Goal: Information Seeking & Learning: Find specific fact

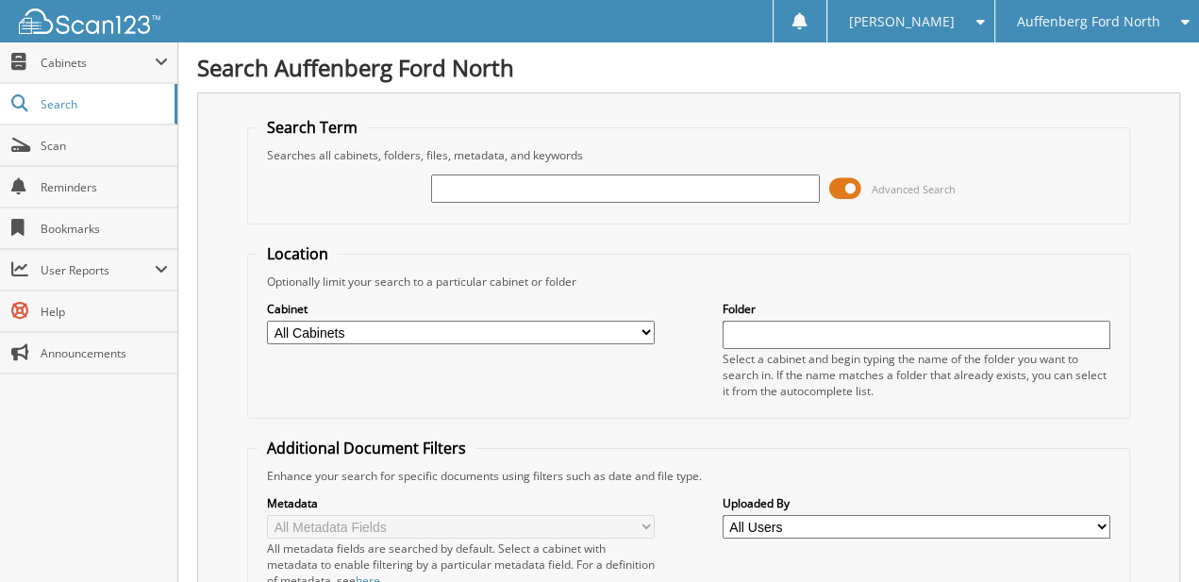
click at [572, 173] on div at bounding box center [625, 189] width 388 height 32
click at [570, 195] on input "text" at bounding box center [625, 189] width 388 height 28
type input "creed"
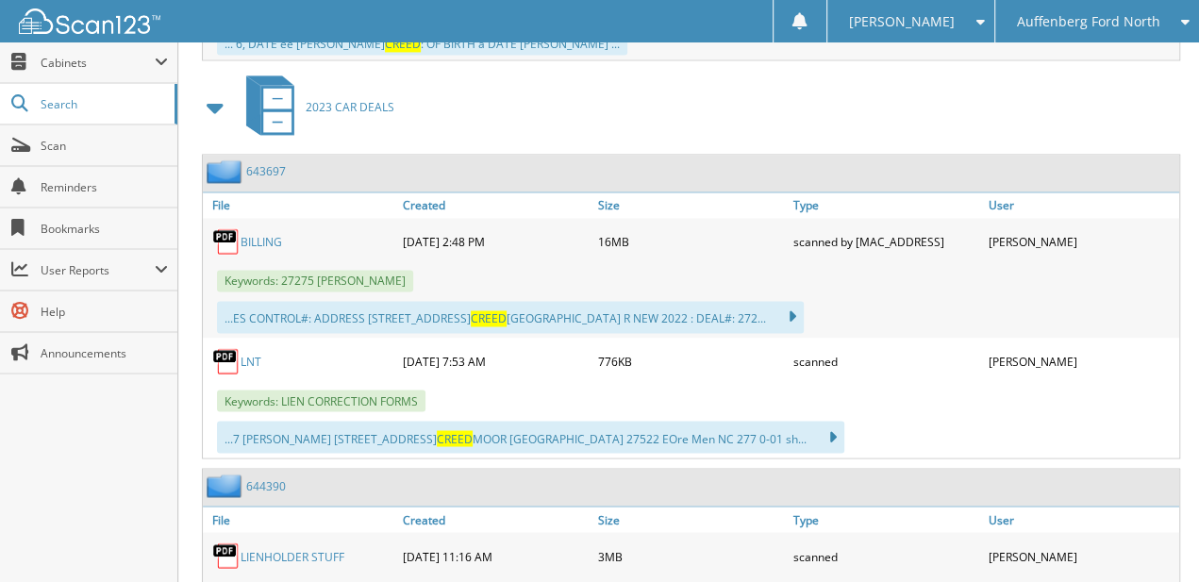
scroll to position [1777, 0]
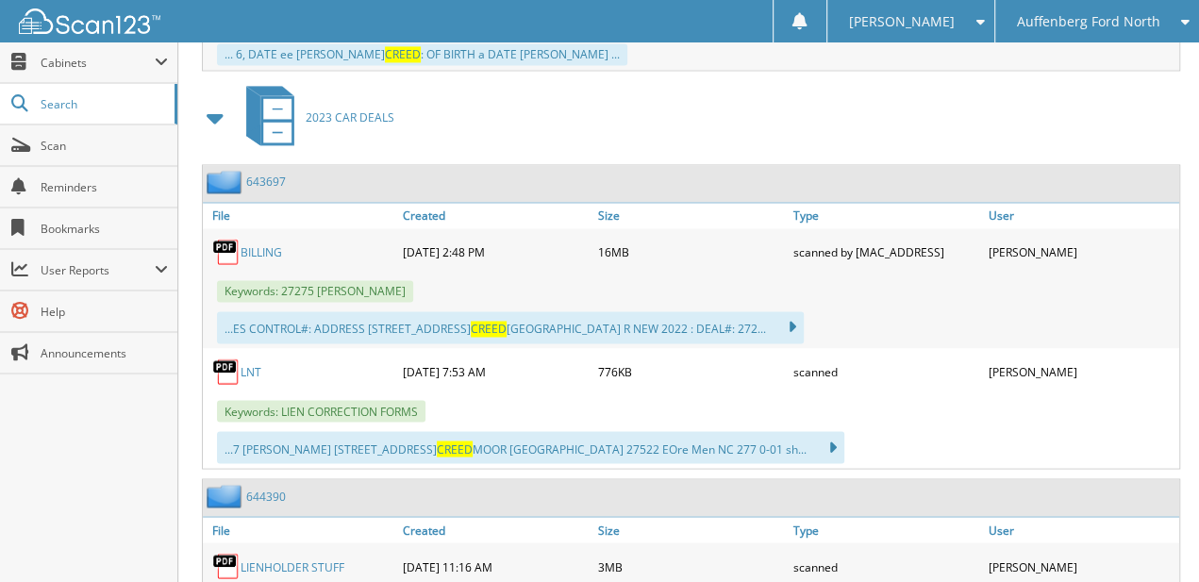
click at [1093, 307] on div "...ES CONTROL#: ADDRESS 3034 EAST BAY CT_ CREED MOOR,NC 27522 R NEW 2022 : DEAL…" at bounding box center [691, 328] width 976 height 42
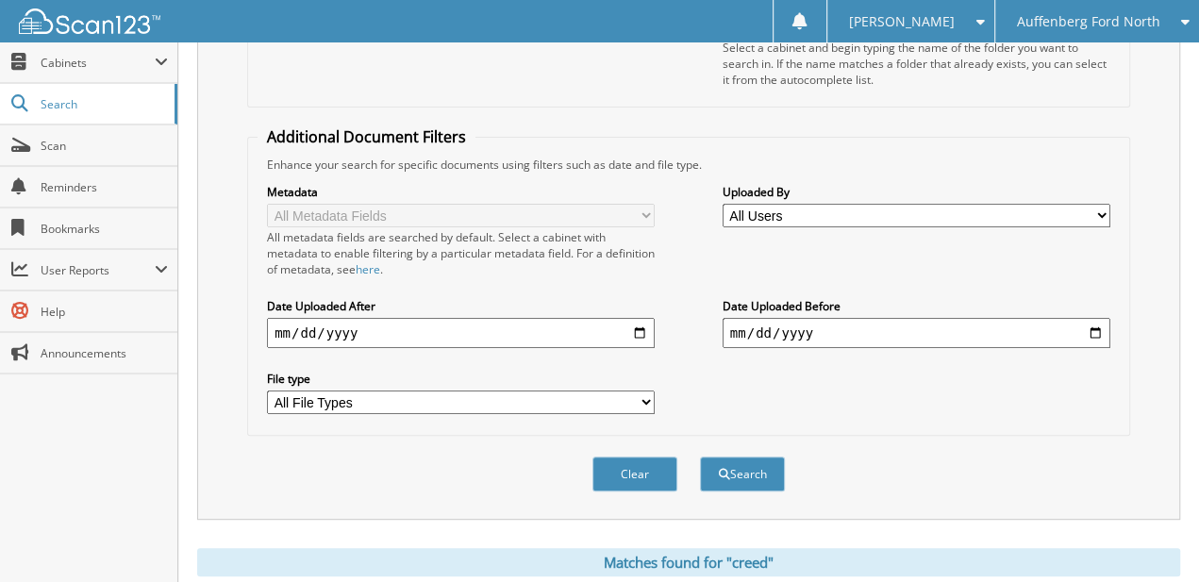
scroll to position [0, 0]
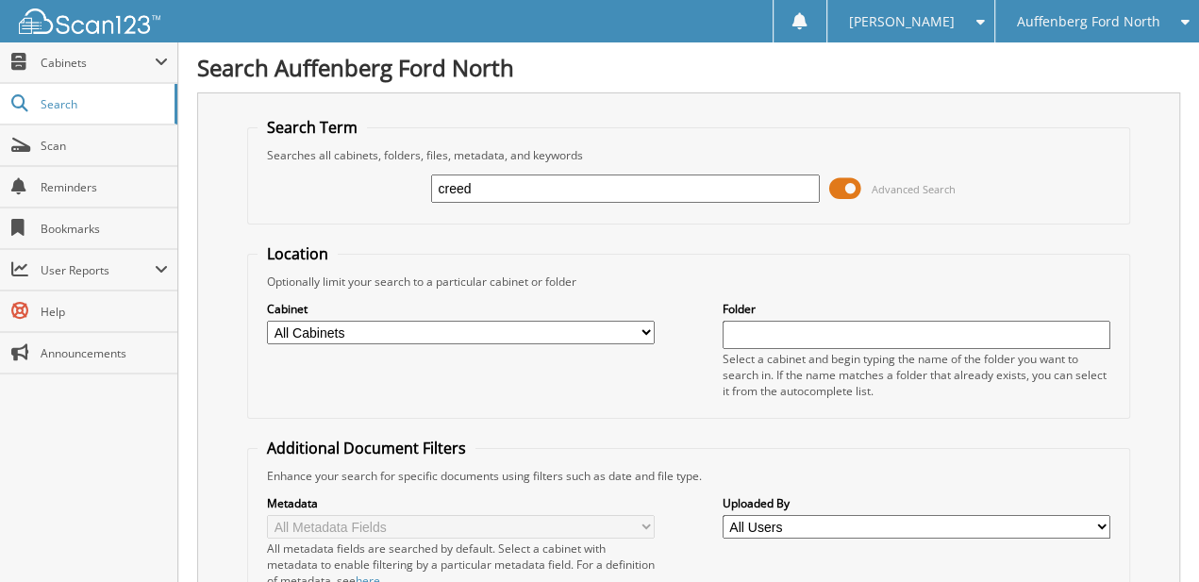
click at [1037, 25] on span "Auffenberg Ford North" at bounding box center [1087, 21] width 143 height 11
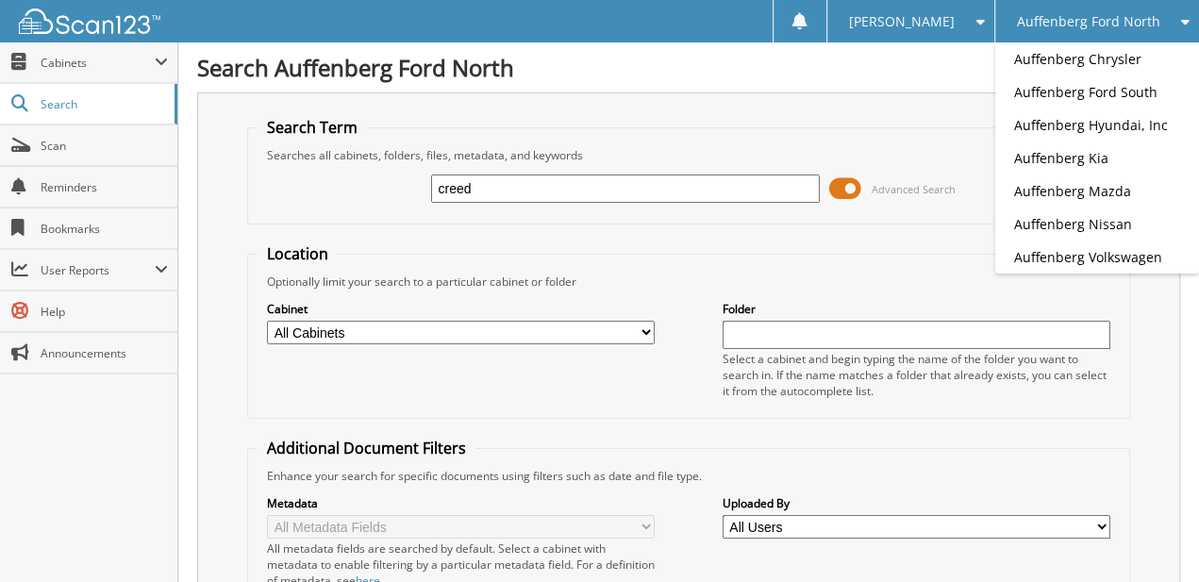
click at [921, 109] on div "Search Term Searches all cabinets, folders, files, metadata, and keywords creed…" at bounding box center [688, 461] width 983 height 739
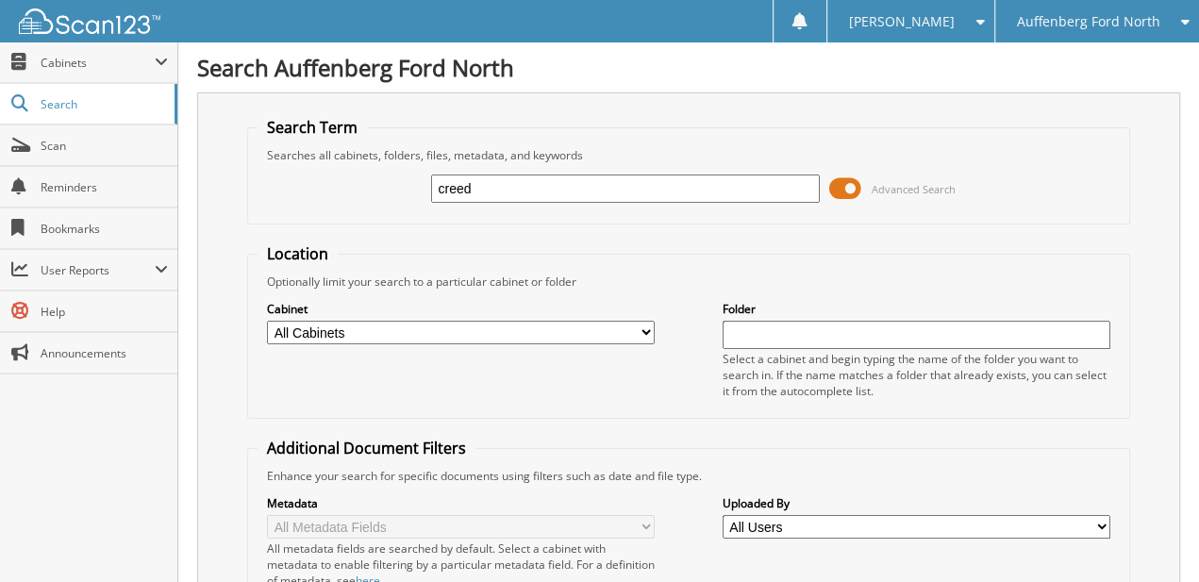
click at [833, 195] on span at bounding box center [845, 189] width 32 height 28
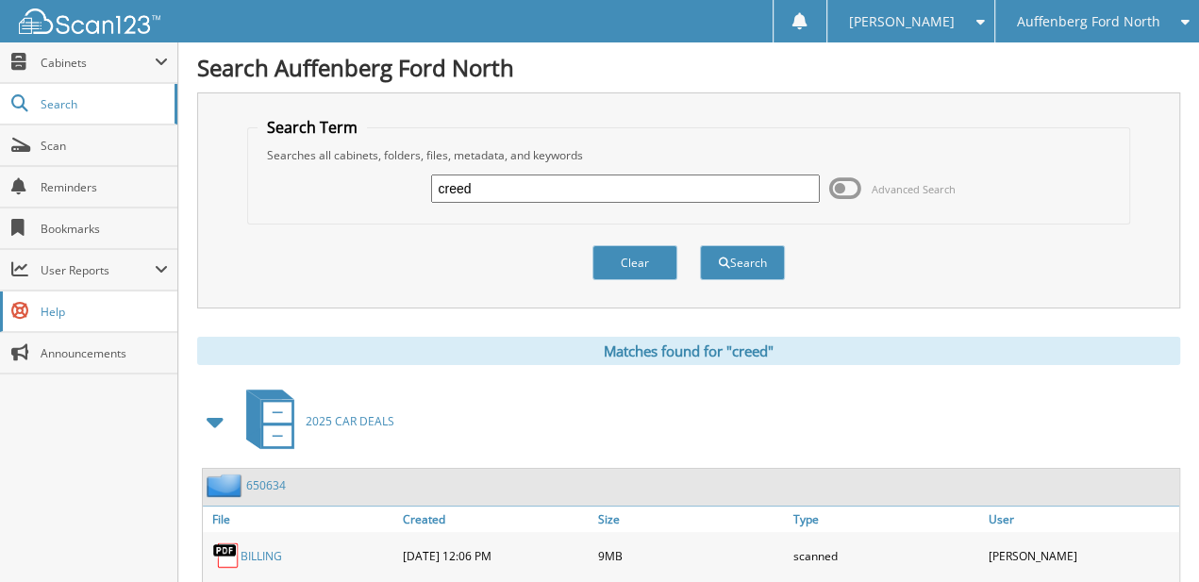
drag, startPoint x: 94, startPoint y: 474, endPoint x: 8, endPoint y: 327, distance: 170.1
click at [94, 474] on div "Close Cabinets This Company All Companies Email Addresses" at bounding box center [89, 312] width 178 height 540
click at [479, 186] on input "creed" at bounding box center [625, 189] width 388 height 28
paste input "650750"
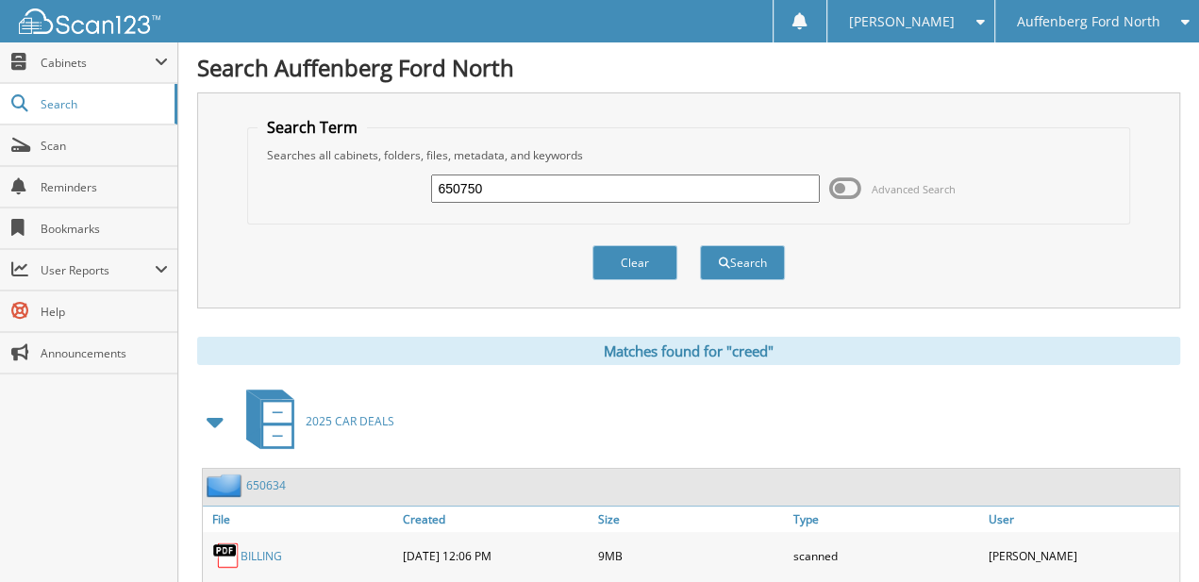
type input "650750"
click at [700, 245] on button "Search" at bounding box center [742, 262] width 85 height 35
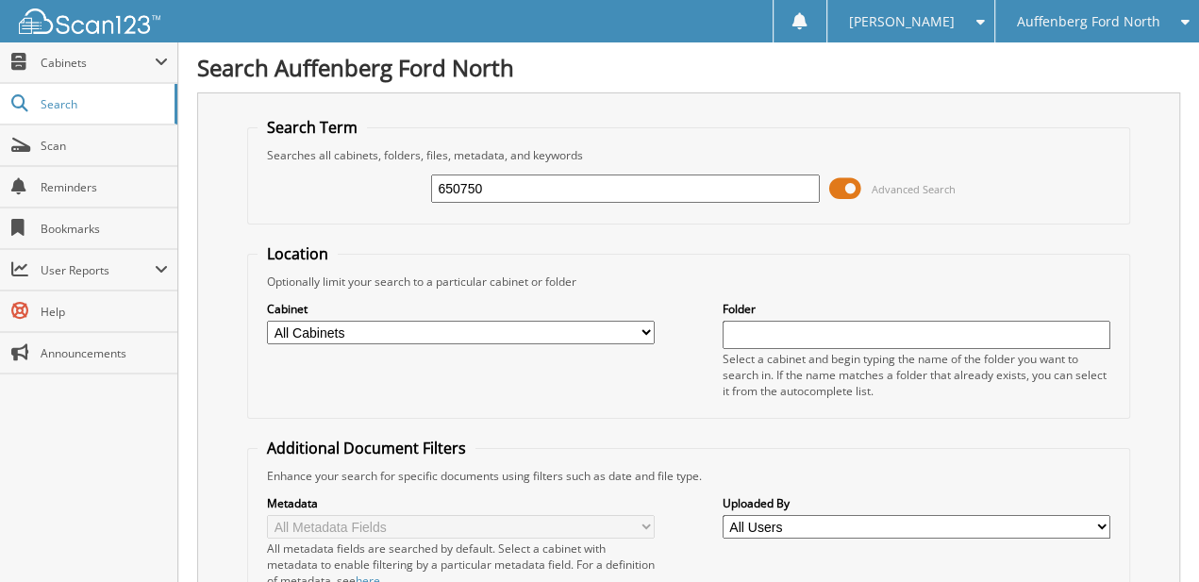
click at [854, 176] on span at bounding box center [845, 189] width 32 height 28
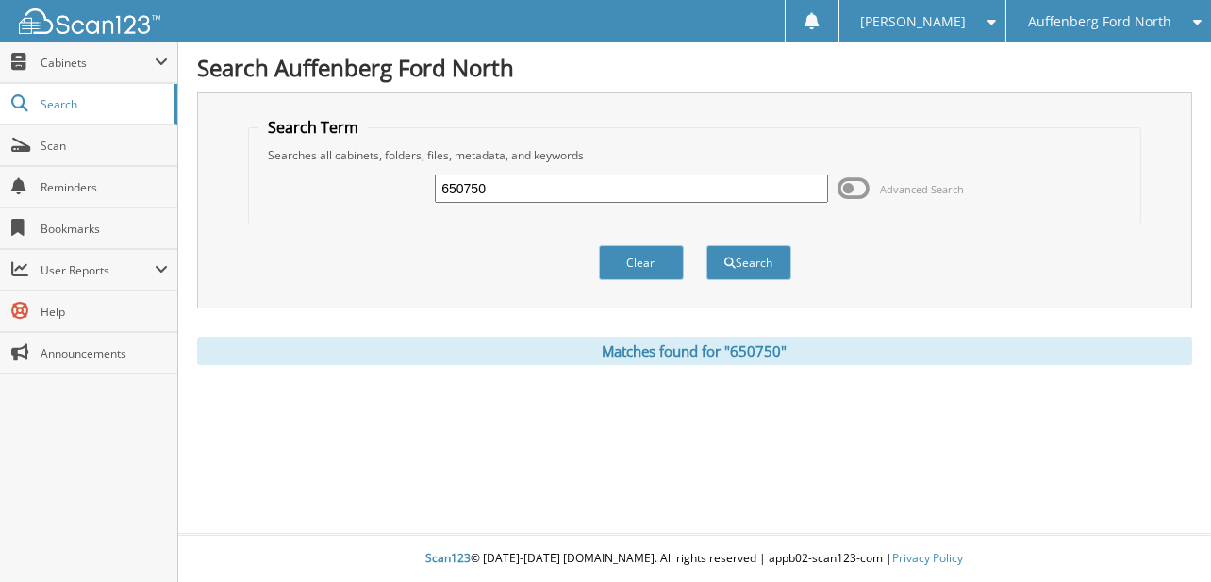
click at [463, 190] on input "650750" at bounding box center [631, 189] width 392 height 28
click at [1158, 149] on div "Search Term Searches all cabinets, folders, files, metadata, and keywords 65075…" at bounding box center [694, 200] width 995 height 216
click at [622, 177] on input "650750" at bounding box center [631, 189] width 392 height 28
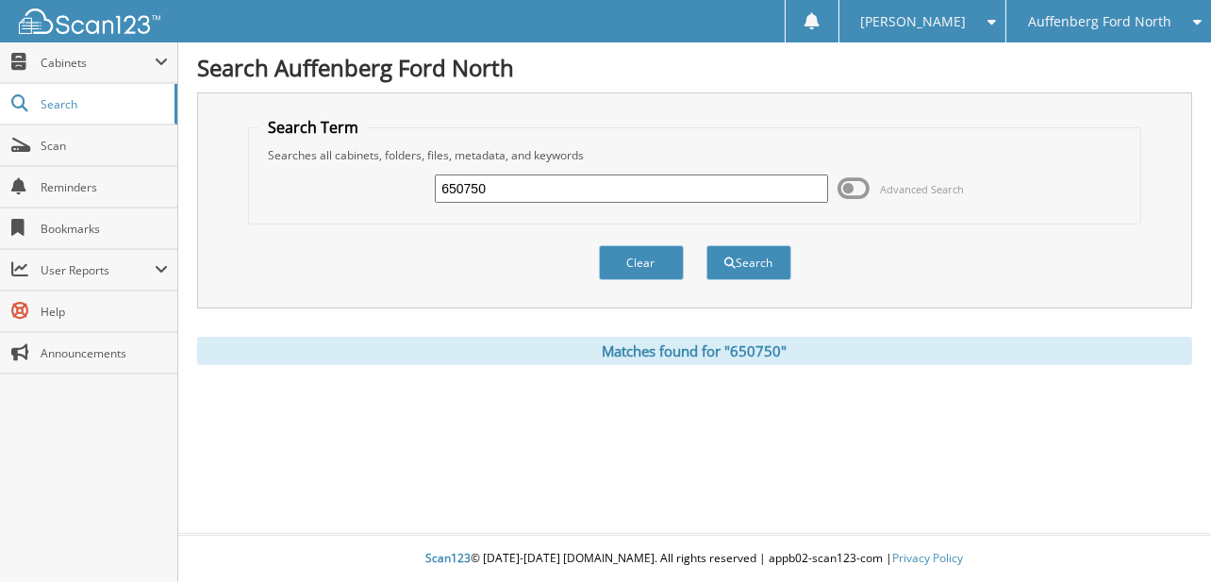
paste input "454"
type input "650454"
click at [747, 252] on button "Search" at bounding box center [749, 262] width 85 height 35
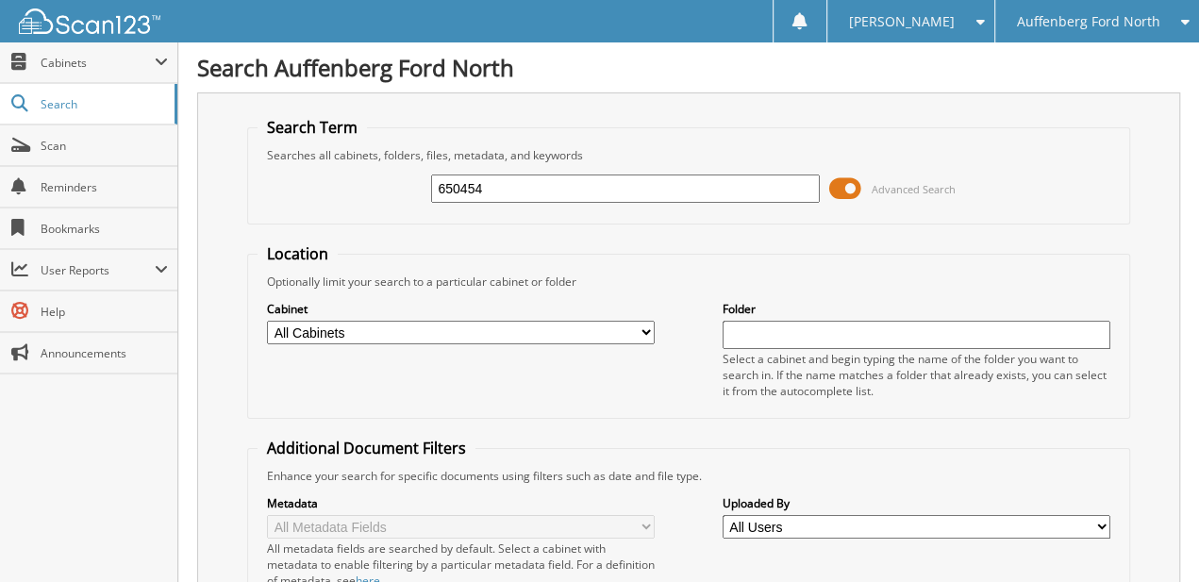
click at [862, 197] on span "Advanced Search" at bounding box center [892, 189] width 126 height 28
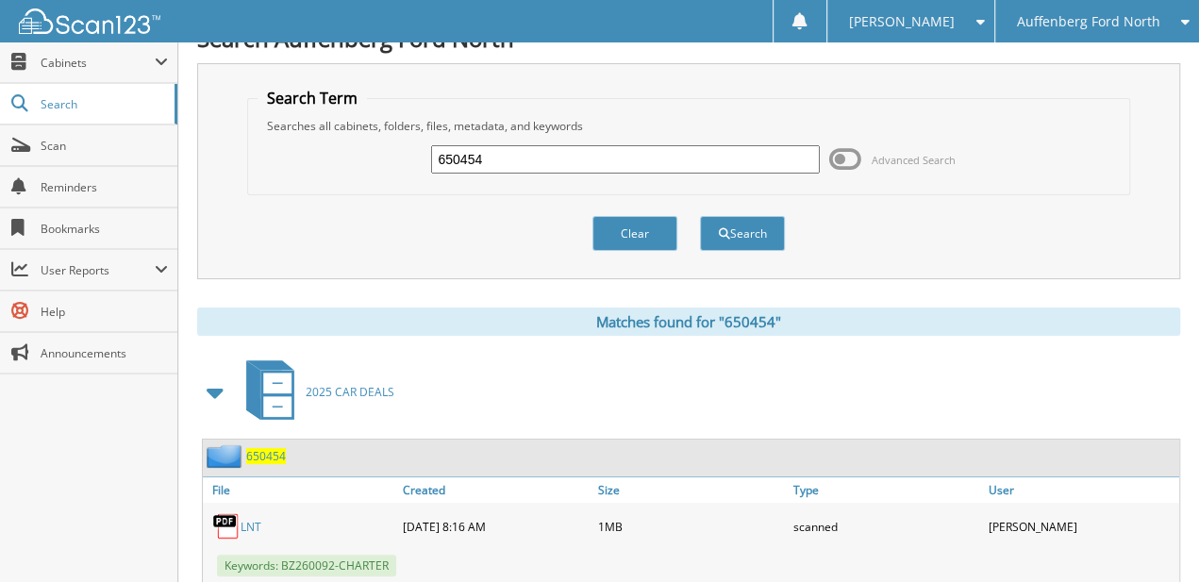
scroll to position [108, 0]
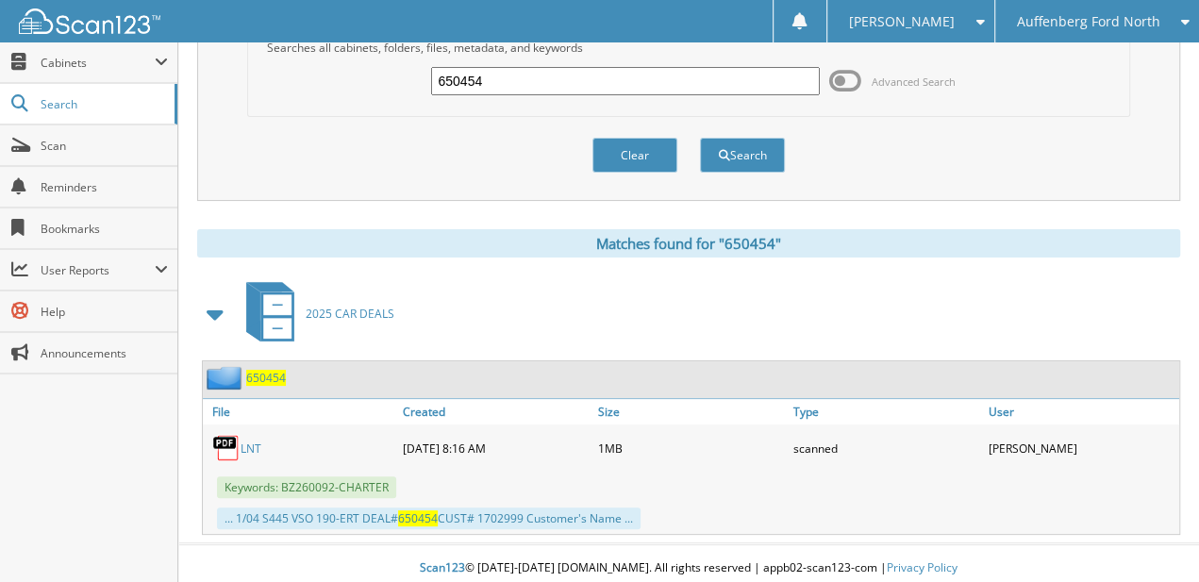
drag, startPoint x: 859, startPoint y: 210, endPoint x: 848, endPoint y: 338, distance: 127.9
click at [261, 370] on span "650454" at bounding box center [266, 378] width 40 height 16
